Goal: Information Seeking & Learning: Find contact information

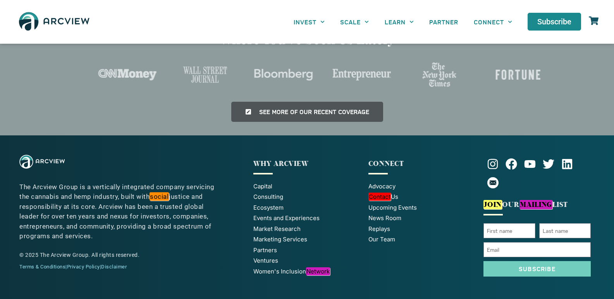
scroll to position [1605, 0]
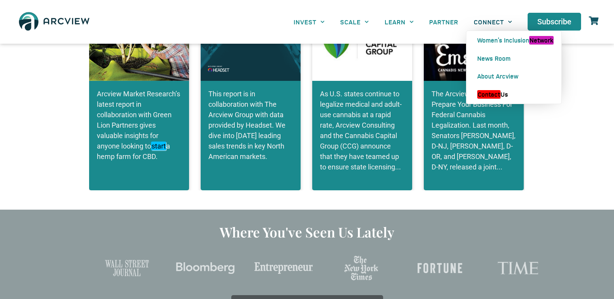
click at [498, 95] on em "Contact" at bounding box center [488, 94] width 23 height 9
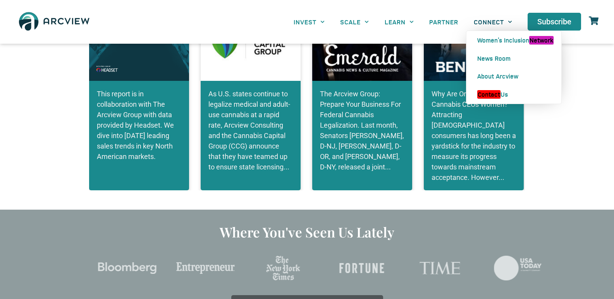
click at [495, 24] on link "CONNECT" at bounding box center [493, 21] width 54 height 17
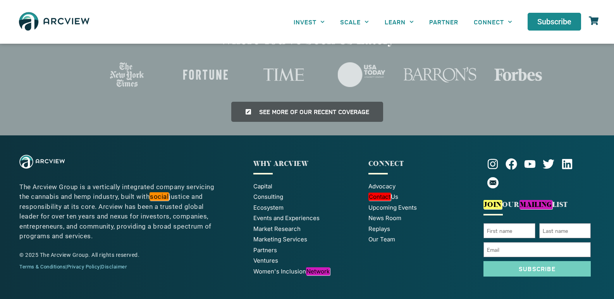
scroll to position [1581, 0]
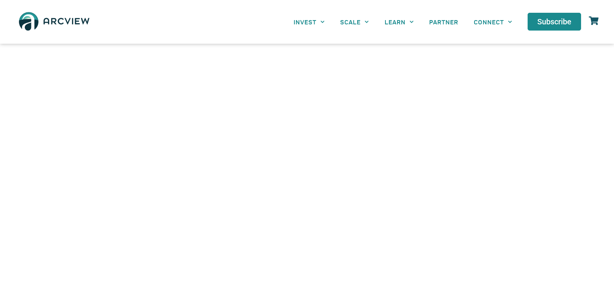
scroll to position [398, 0]
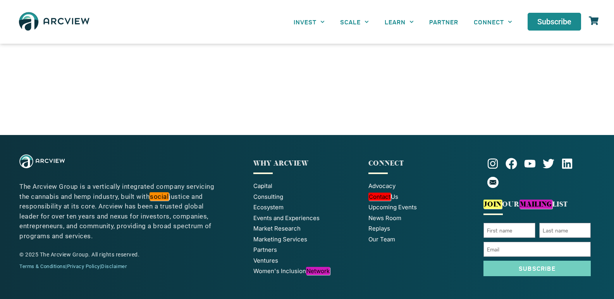
click at [387, 239] on span "Our Team" at bounding box center [381, 239] width 27 height 9
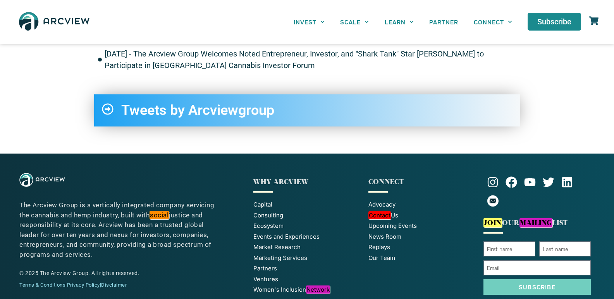
scroll to position [1558, 0]
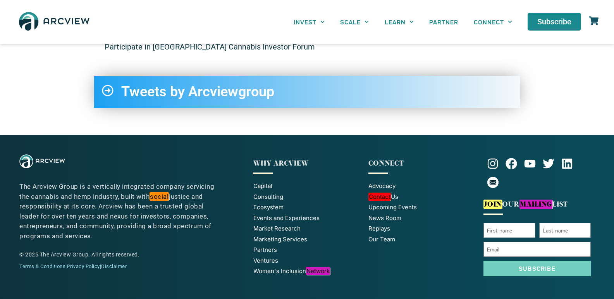
click at [29, 265] on link "Terms & Conditions" at bounding box center [42, 267] width 46 height 6
click at [83, 265] on link "Privacy Policy" at bounding box center [83, 267] width 33 height 6
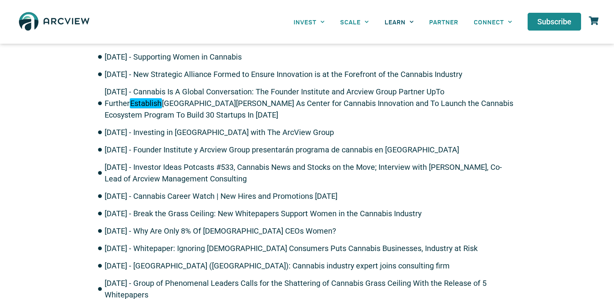
scroll to position [868, 0]
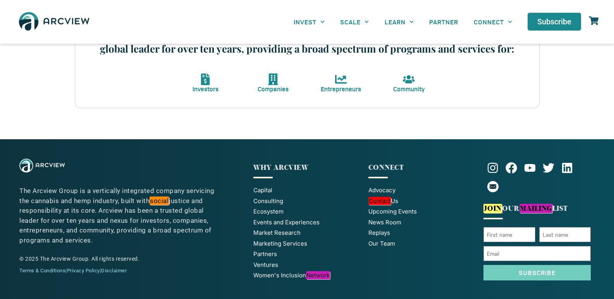
scroll to position [364, 0]
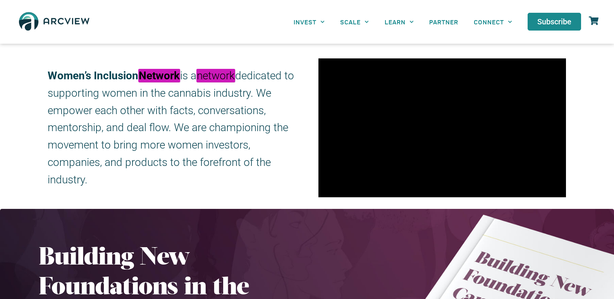
scroll to position [39, 0]
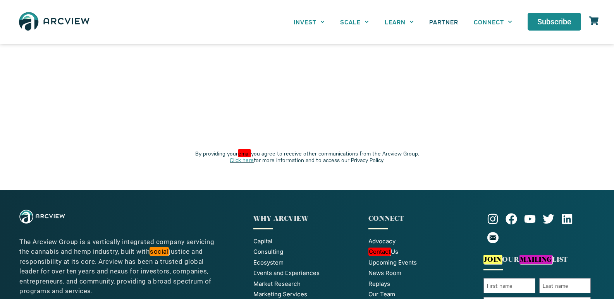
scroll to position [1739, 0]
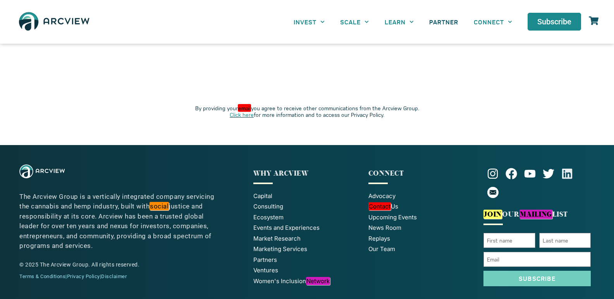
click at [568, 169] on icon at bounding box center [567, 174] width 10 height 10
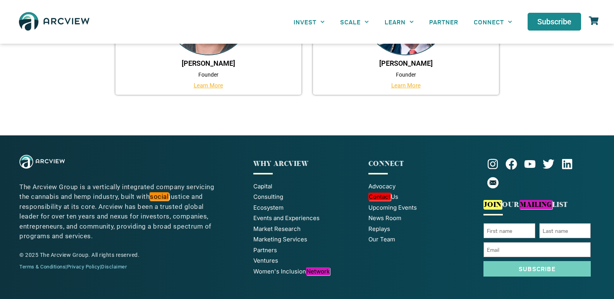
scroll to position [65, 0]
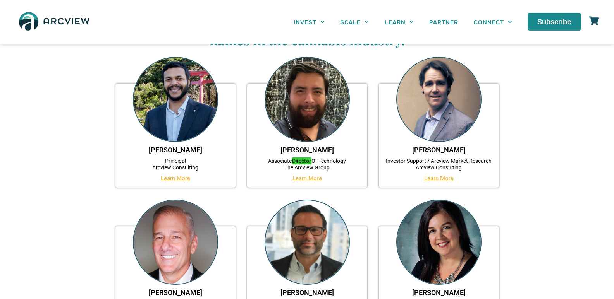
click at [181, 177] on link "Learn More" at bounding box center [175, 178] width 29 height 7
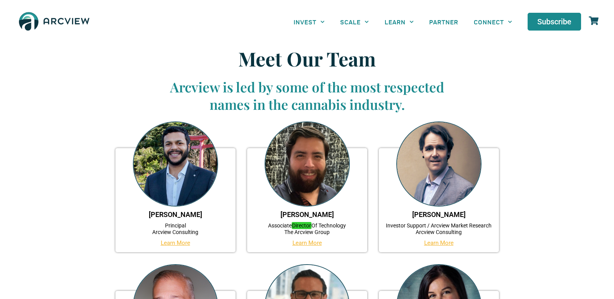
scroll to position [0, 0]
click at [306, 243] on link "Learn More" at bounding box center [306, 243] width 29 height 7
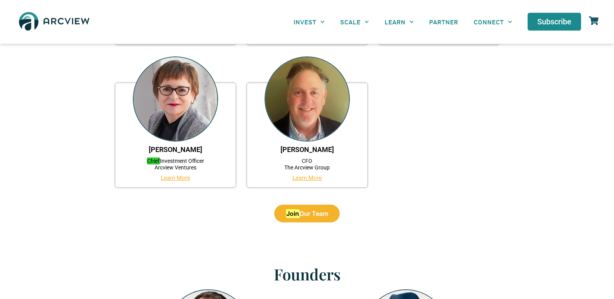
click at [174, 179] on link "Learn More" at bounding box center [175, 178] width 29 height 7
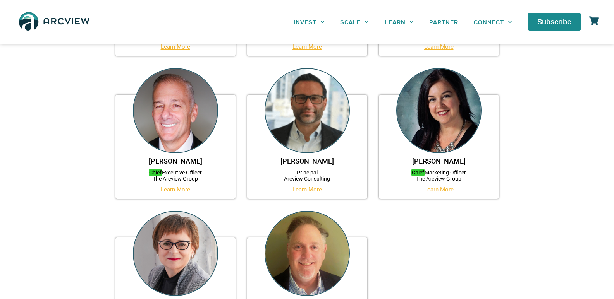
scroll to position [196, 0]
click at [171, 187] on link "Learn More" at bounding box center [175, 190] width 29 height 7
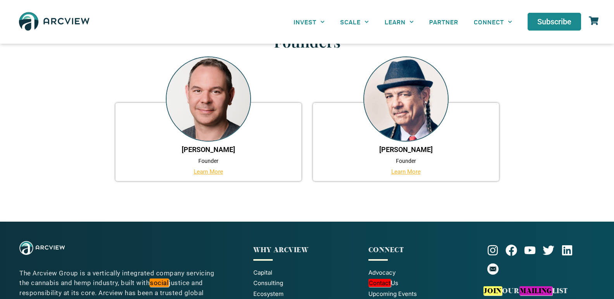
click at [410, 172] on link "Learn More" at bounding box center [405, 171] width 29 height 7
click at [213, 172] on link "Learn More" at bounding box center [208, 171] width 29 height 7
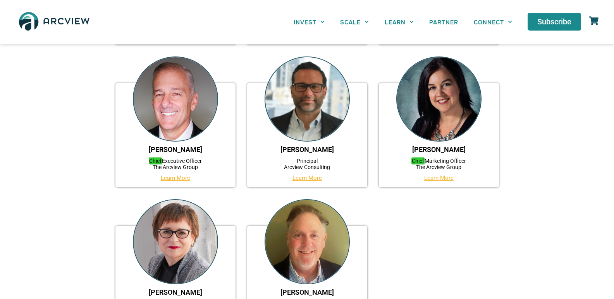
click at [436, 180] on link "Learn More" at bounding box center [438, 178] width 29 height 7
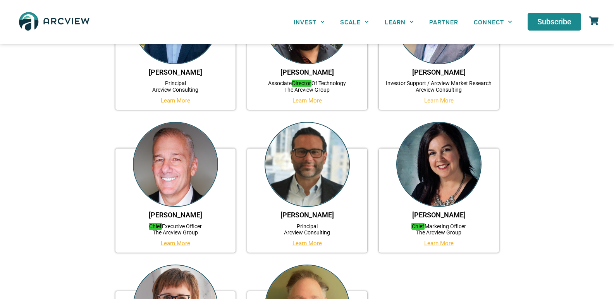
scroll to position [232, 0]
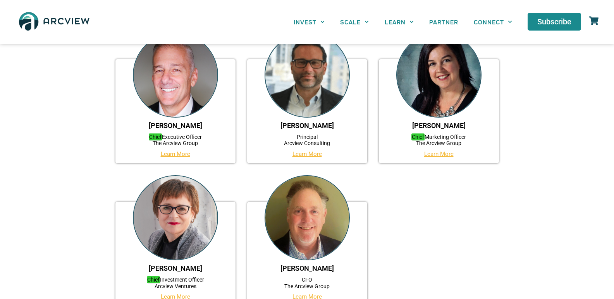
click at [172, 153] on link "Learn More" at bounding box center [175, 154] width 29 height 7
click at [300, 154] on link "Learn More" at bounding box center [306, 154] width 29 height 7
click at [431, 151] on link "Learn More" at bounding box center [438, 154] width 29 height 7
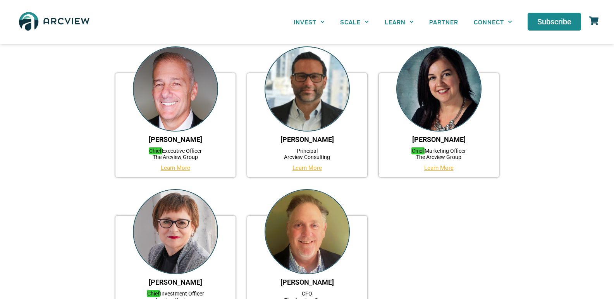
scroll to position [310, 0]
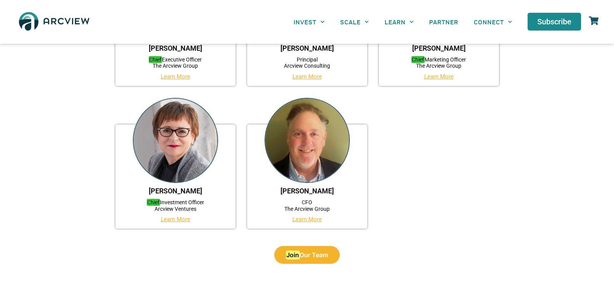
click at [183, 220] on link "Learn More" at bounding box center [175, 219] width 29 height 7
click at [310, 221] on link "Learn More" at bounding box center [306, 219] width 29 height 7
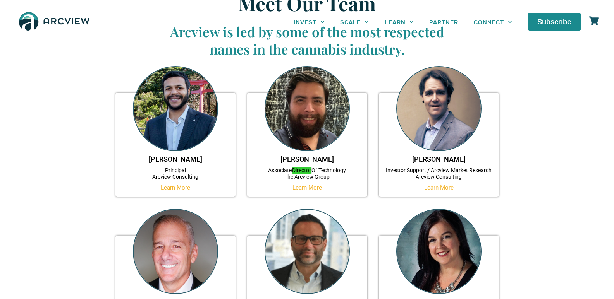
scroll to position [0, 0]
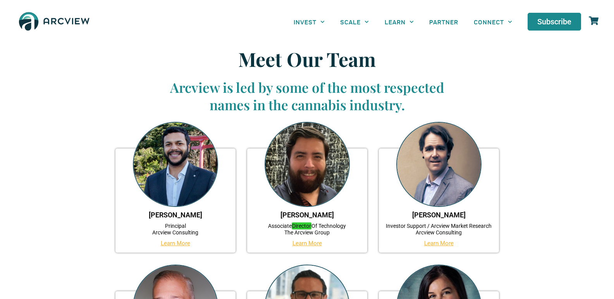
click at [440, 215] on link "Marc Brandl" at bounding box center [438, 215] width 53 height 8
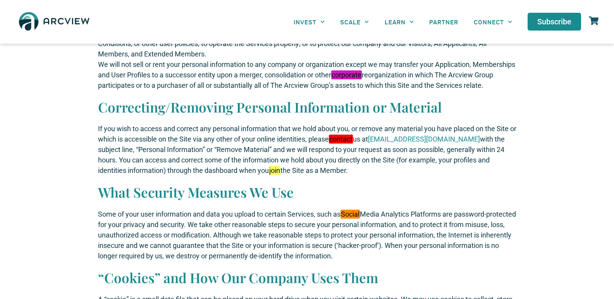
scroll to position [1901, 0]
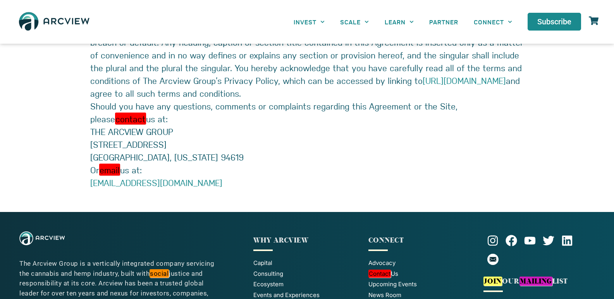
scroll to position [3926, 0]
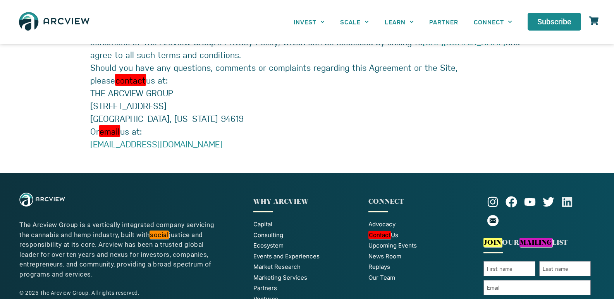
click at [564, 196] on icon at bounding box center [567, 202] width 12 height 12
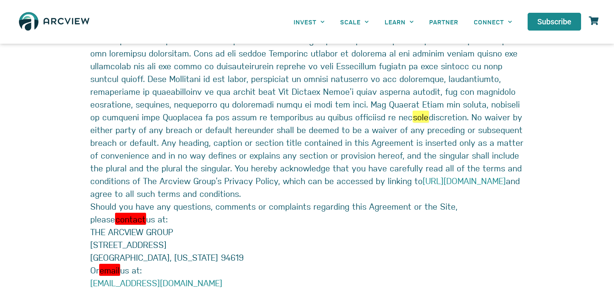
scroll to position [3926, 0]
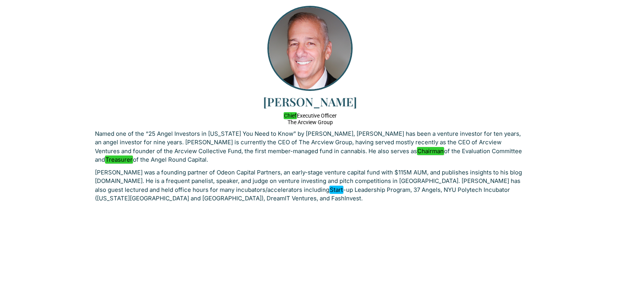
click at [329, 102] on h3 "[PERSON_NAME]" at bounding box center [310, 102] width 430 height 14
copy h3 "Finkle"
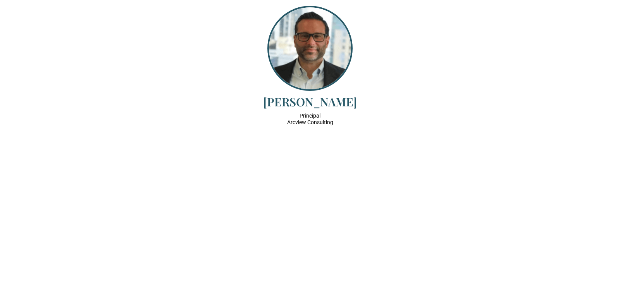
click at [325, 97] on h3 "Jason Malcom" at bounding box center [310, 102] width 430 height 14
copy h3 "Malcom"
click at [294, 125] on h4 "Principal Arcview Consulting" at bounding box center [310, 119] width 430 height 13
drag, startPoint x: 294, startPoint y: 125, endPoint x: 322, endPoint y: 123, distance: 28.0
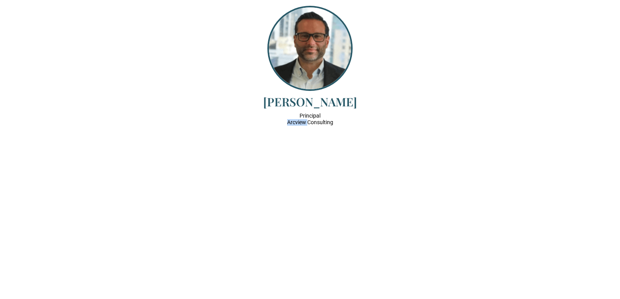
click at [295, 124] on h4 "Principal Arcview Consulting" at bounding box center [310, 119] width 430 height 13
click at [322, 123] on h4 "Principal Arcview Consulting" at bounding box center [310, 119] width 430 height 13
copy h4 "Arcview Consulting"
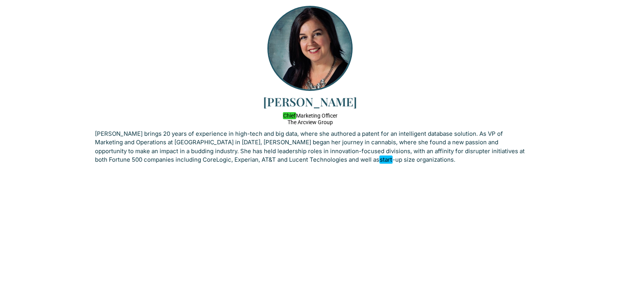
click at [337, 106] on h3 "[PERSON_NAME]" at bounding box center [310, 102] width 430 height 14
copy h3 "Matthies"
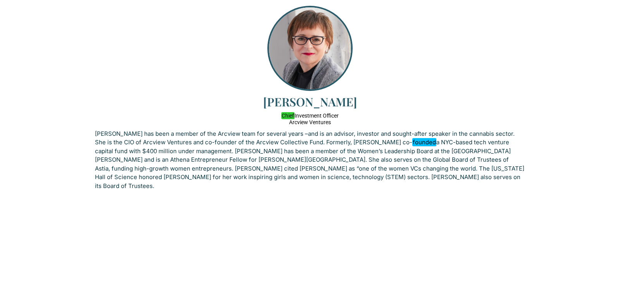
click at [329, 104] on h3 "[PERSON_NAME]" at bounding box center [310, 102] width 430 height 14
copy h3 "[PERSON_NAME]"
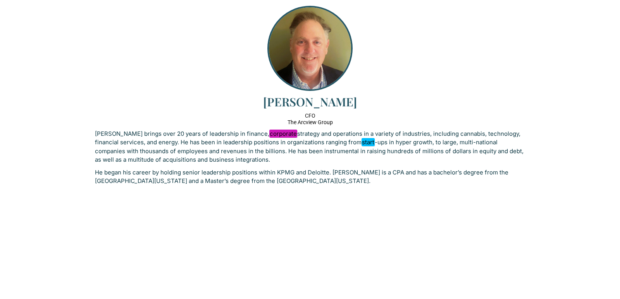
click at [333, 102] on h3 "[PERSON_NAME]" at bounding box center [310, 102] width 430 height 14
copy h3 "[PERSON_NAME]"
click at [281, 98] on h3 "[PERSON_NAME]" at bounding box center [310, 102] width 430 height 14
copy h3 "[PERSON_NAME]"
